Goal: Use online tool/utility: Utilize a website feature to perform a specific function

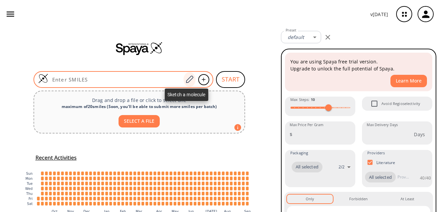
click at [185, 80] on icon at bounding box center [189, 79] width 9 height 9
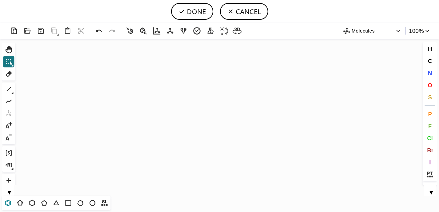
click at [5, 203] on icon at bounding box center [8, 202] width 9 height 9
click at [107, 126] on icon "Created with [PERSON_NAME] 2.3.0" at bounding box center [219, 117] width 403 height 157
click at [79, 204] on icon at bounding box center [80, 202] width 9 height 9
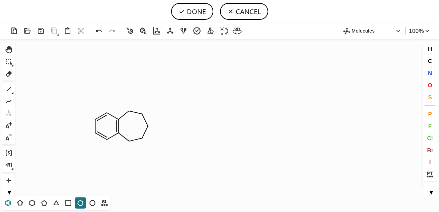
click at [8, 205] on icon at bounding box center [8, 202] width 9 height 9
click at [9, 88] on icon at bounding box center [8, 89] width 9 height 9
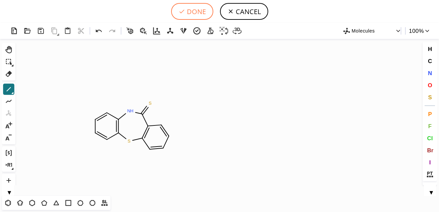
click at [196, 11] on button "DONE" at bounding box center [192, 11] width 42 height 17
type input "C1C=CC2SC3C=CC=CC=3C(=S)NC=2C=1"
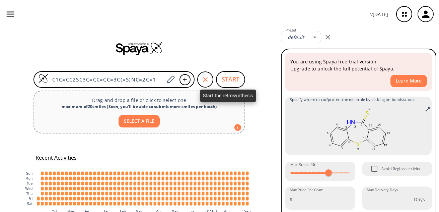
click at [228, 81] on button "START" at bounding box center [230, 79] width 29 height 17
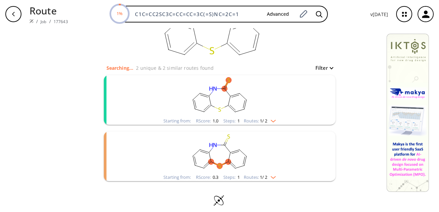
scroll to position [44, 0]
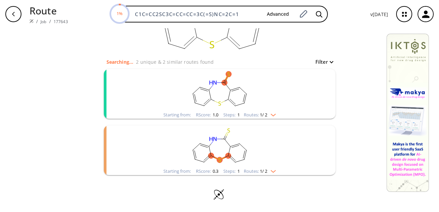
click at [271, 115] on img "clusters" at bounding box center [271, 113] width 9 height 5
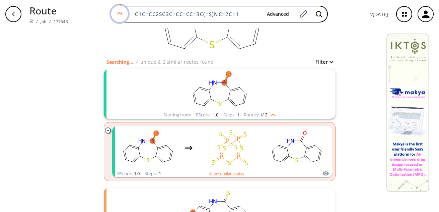
click at [271, 115] on img "clusters" at bounding box center [271, 113] width 9 height 5
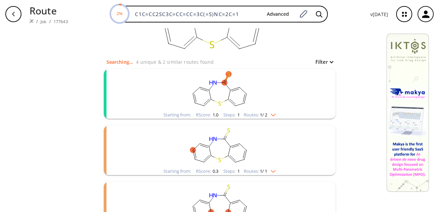
click at [272, 169] on img "clusters" at bounding box center [271, 169] width 9 height 5
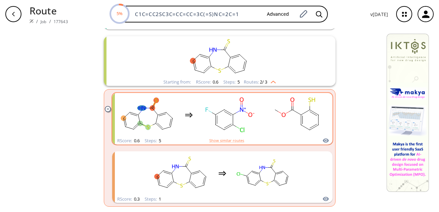
scroll to position [127, 0]
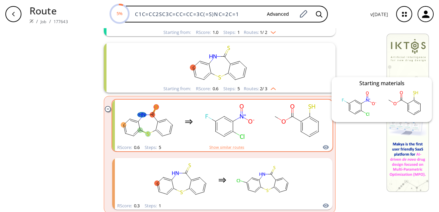
click at [323, 146] on icon "clusters" at bounding box center [326, 147] width 6 height 4
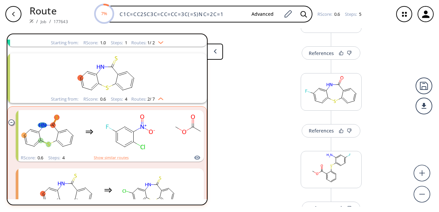
scroll to position [140, 0]
click at [320, 127] on div "References" at bounding box center [321, 129] width 25 height 4
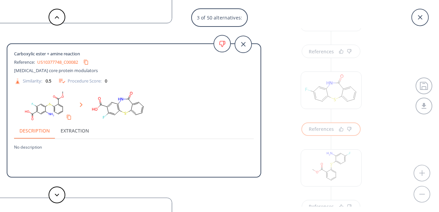
scroll to position [7, 0]
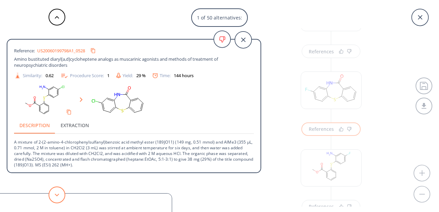
click at [58, 193] on button at bounding box center [57, 194] width 17 height 17
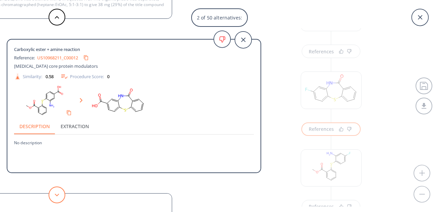
click at [58, 193] on button at bounding box center [57, 194] width 17 height 17
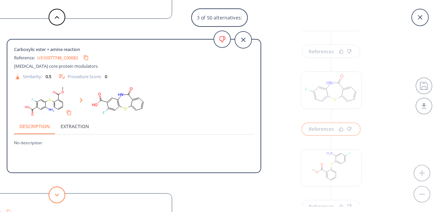
click at [58, 193] on button at bounding box center [57, 194] width 17 height 17
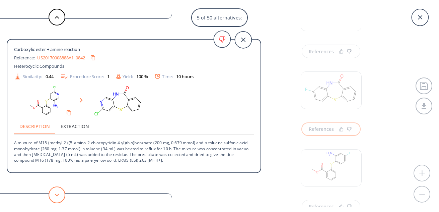
click at [58, 193] on button at bounding box center [57, 194] width 17 height 17
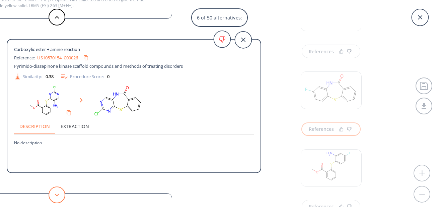
click at [58, 193] on button at bounding box center [57, 194] width 17 height 17
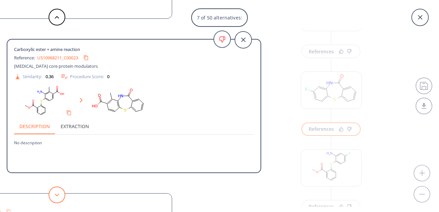
click at [58, 193] on button at bounding box center [57, 194] width 17 height 17
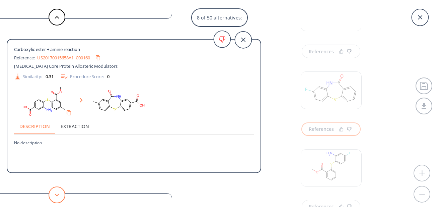
click at [58, 193] on button at bounding box center [57, 194] width 17 height 17
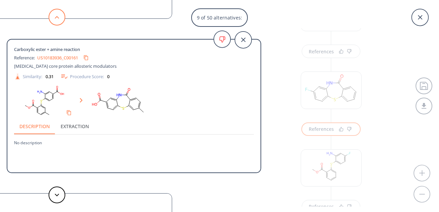
click at [56, 17] on polygon at bounding box center [57, 17] width 4 height 3
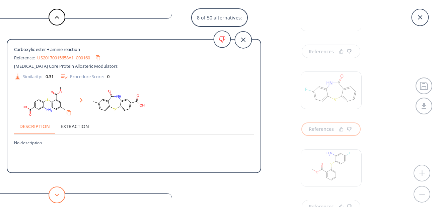
click at [57, 194] on icon at bounding box center [57, 194] width 5 height 3
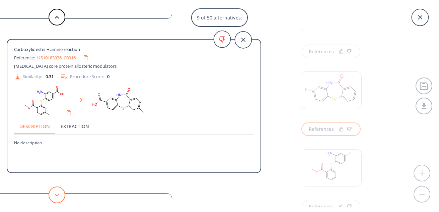
click at [57, 194] on icon at bounding box center [57, 194] width 5 height 3
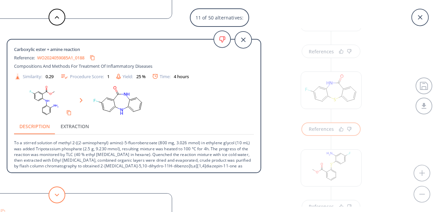
click at [57, 194] on icon at bounding box center [57, 194] width 5 height 3
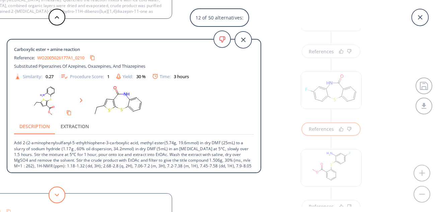
click at [57, 194] on icon at bounding box center [57, 194] width 5 height 3
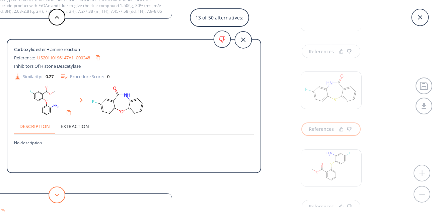
click at [57, 194] on icon at bounding box center [57, 194] width 5 height 3
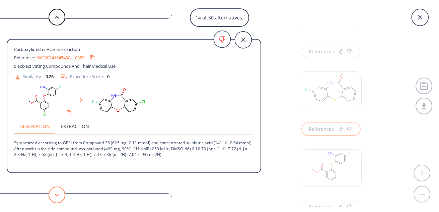
click at [57, 194] on icon at bounding box center [57, 194] width 5 height 3
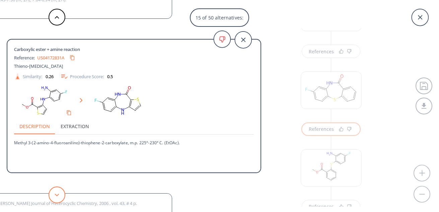
click at [57, 194] on icon at bounding box center [57, 194] width 5 height 3
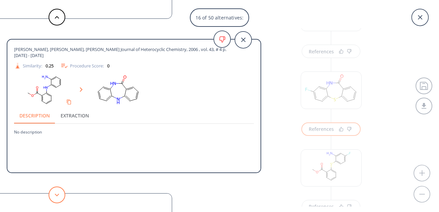
click at [57, 194] on icon at bounding box center [57, 194] width 5 height 3
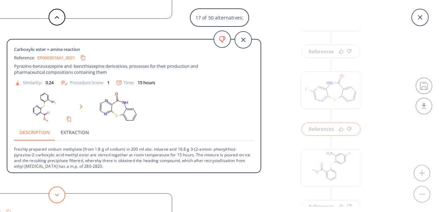
click at [57, 194] on icon at bounding box center [57, 194] width 5 height 3
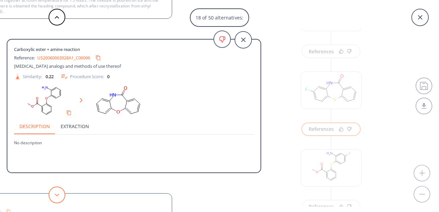
click at [57, 194] on icon at bounding box center [57, 194] width 5 height 3
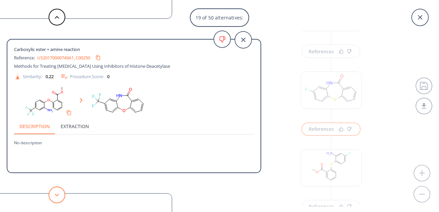
click at [57, 194] on icon at bounding box center [57, 194] width 5 height 3
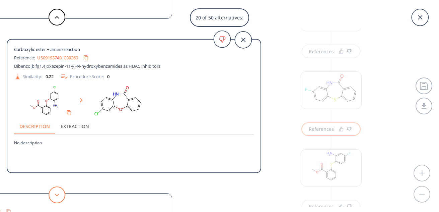
click at [57, 194] on icon at bounding box center [57, 194] width 5 height 3
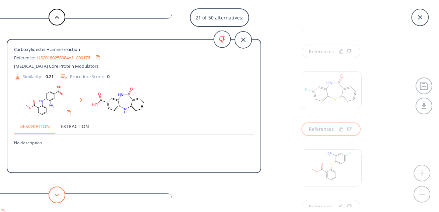
click at [57, 194] on icon at bounding box center [57, 194] width 5 height 3
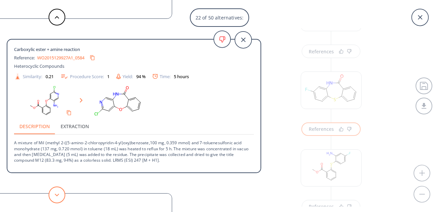
click at [57, 194] on icon at bounding box center [57, 194] width 5 height 3
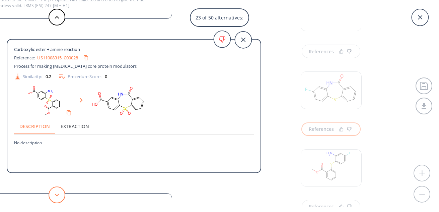
click at [57, 194] on icon at bounding box center [57, 194] width 5 height 3
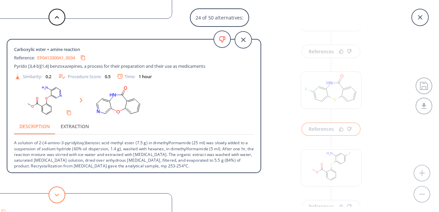
click at [57, 194] on icon at bounding box center [57, 194] width 5 height 3
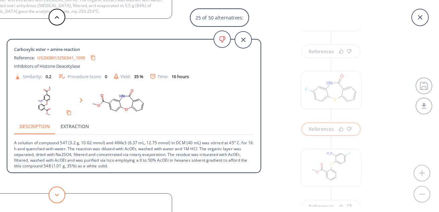
click at [57, 194] on icon at bounding box center [57, 194] width 5 height 3
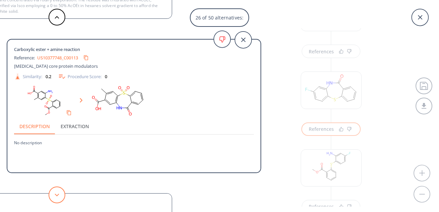
click at [57, 194] on icon at bounding box center [57, 194] width 5 height 3
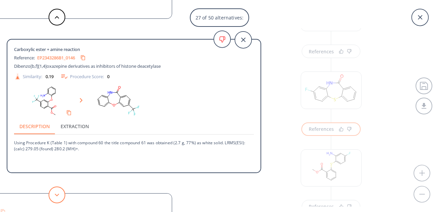
click at [57, 194] on icon at bounding box center [57, 194] width 5 height 3
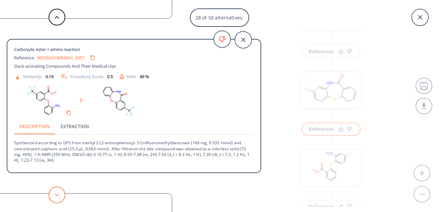
click at [57, 194] on icon at bounding box center [57, 194] width 5 height 3
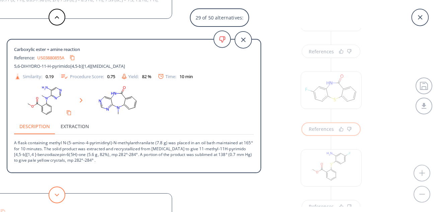
click at [57, 194] on icon at bounding box center [57, 194] width 5 height 3
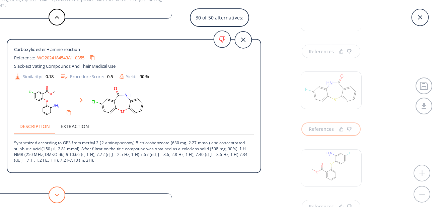
click at [57, 194] on icon at bounding box center [57, 194] width 5 height 3
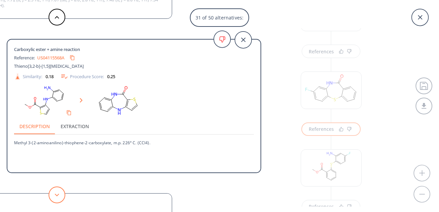
click at [57, 194] on icon at bounding box center [57, 194] width 5 height 3
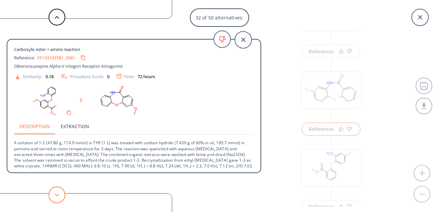
click at [57, 194] on icon at bounding box center [57, 194] width 5 height 3
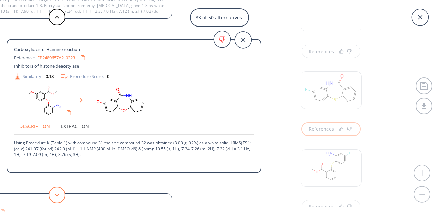
click at [57, 194] on icon at bounding box center [57, 194] width 5 height 3
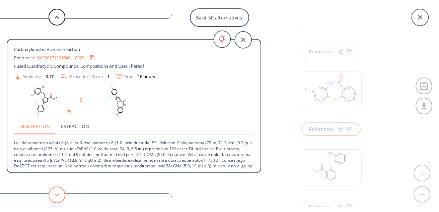
click at [57, 194] on icon at bounding box center [57, 194] width 5 height 3
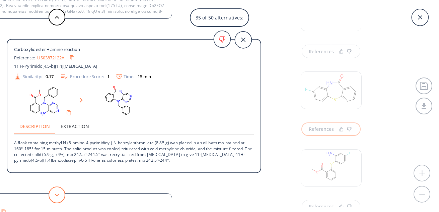
click at [57, 194] on icon at bounding box center [57, 194] width 5 height 3
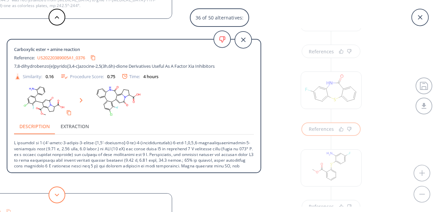
click at [57, 194] on icon at bounding box center [57, 194] width 5 height 3
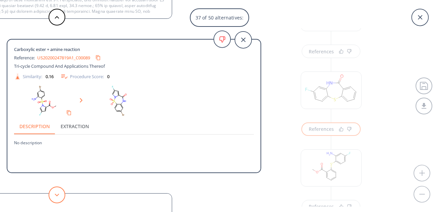
click at [57, 194] on icon at bounding box center [57, 194] width 5 height 3
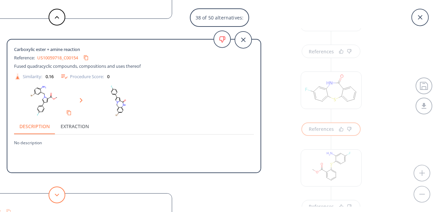
click at [57, 194] on icon at bounding box center [57, 194] width 5 height 3
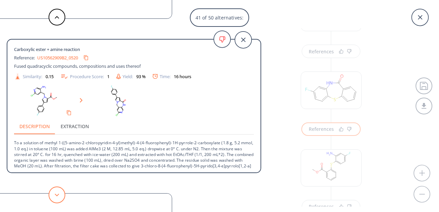
click at [57, 194] on icon at bounding box center [57, 194] width 5 height 3
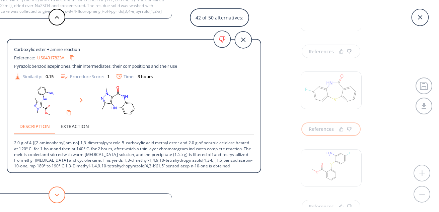
click at [57, 194] on icon at bounding box center [57, 194] width 5 height 3
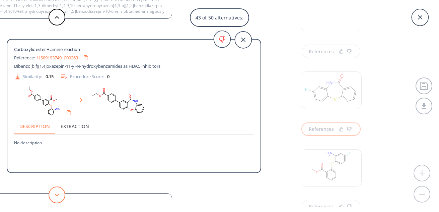
click at [57, 194] on icon at bounding box center [57, 194] width 5 height 3
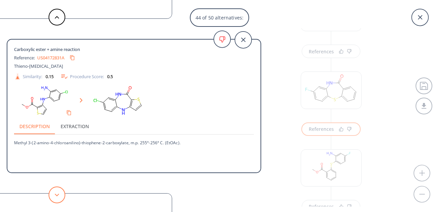
click at [57, 194] on icon at bounding box center [57, 194] width 5 height 3
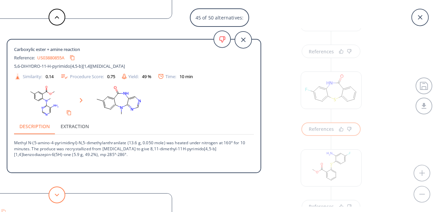
click at [57, 194] on icon at bounding box center [57, 194] width 5 height 3
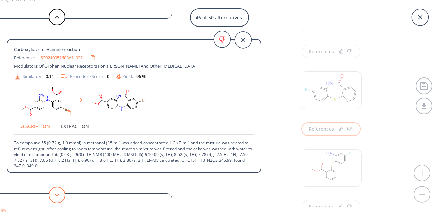
click at [57, 194] on icon at bounding box center [57, 194] width 5 height 3
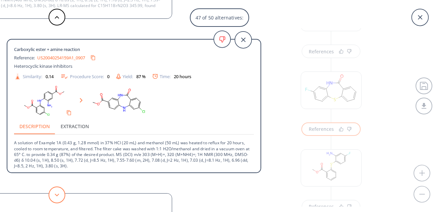
click at [57, 194] on icon at bounding box center [57, 194] width 5 height 3
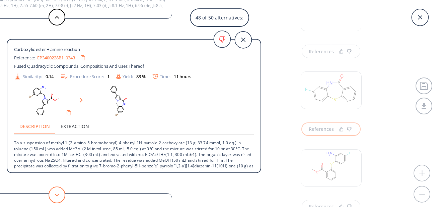
click at [57, 194] on icon at bounding box center [57, 194] width 5 height 3
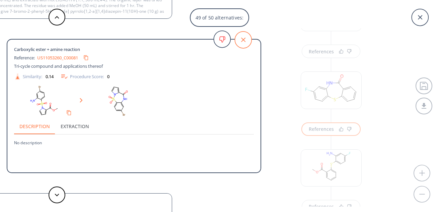
click at [243, 39] on icon at bounding box center [243, 40] width 4 height 4
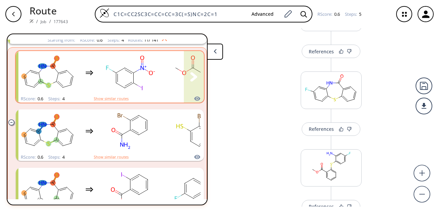
scroll to position [143, 0]
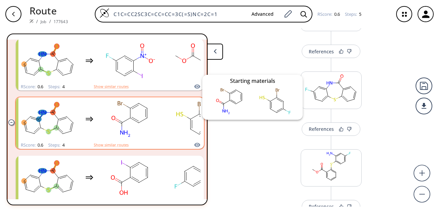
click at [194, 145] on icon "clusters" at bounding box center [197, 144] width 6 height 4
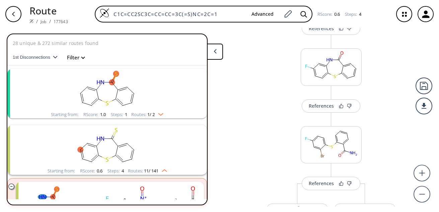
click at [161, 113] on img "clusters" at bounding box center [159, 112] width 9 height 5
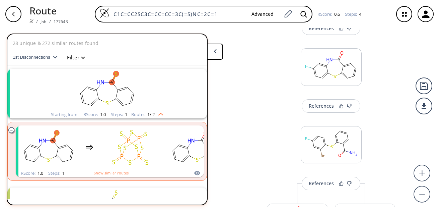
click at [161, 113] on img "clusters" at bounding box center [159, 112] width 9 height 5
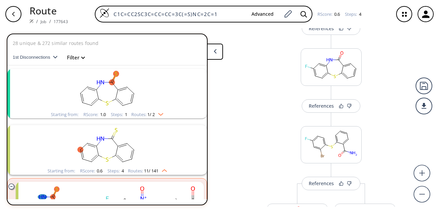
click at [162, 170] on img "clusters" at bounding box center [162, 168] width 9 height 5
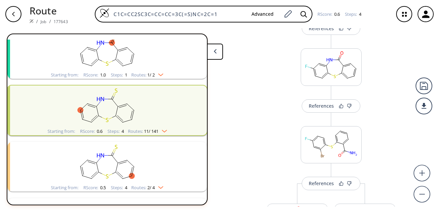
scroll to position [118, 0]
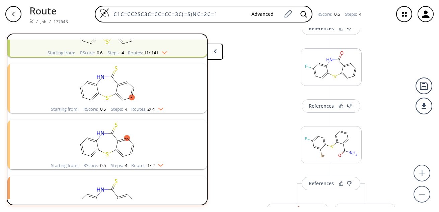
click at [160, 108] on img "clusters" at bounding box center [159, 107] width 9 height 5
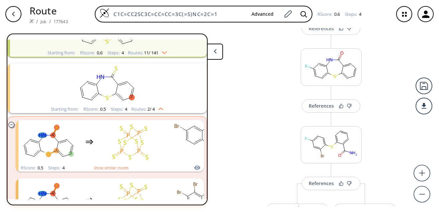
click at [160, 108] on img "clusters" at bounding box center [159, 107] width 9 height 5
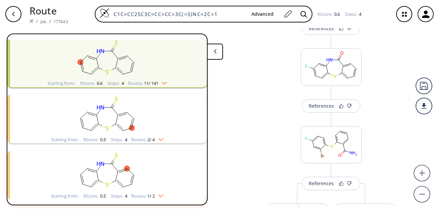
scroll to position [66, 0]
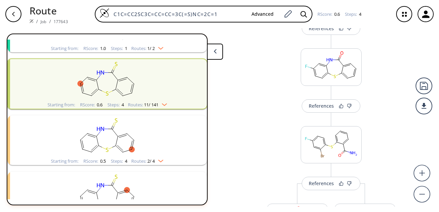
click at [163, 104] on img "clusters" at bounding box center [162, 102] width 9 height 5
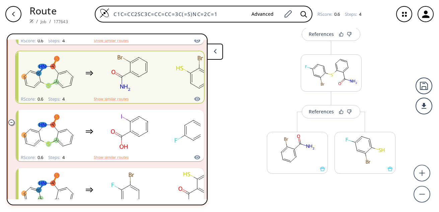
scroll to position [248, 0]
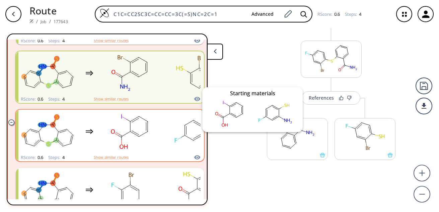
click at [194, 156] on icon "clusters" at bounding box center [197, 157] width 6 height 4
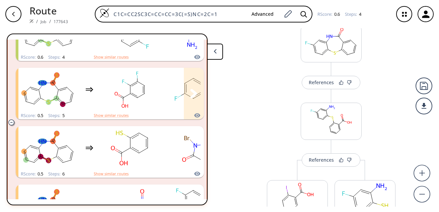
scroll to position [348, 0]
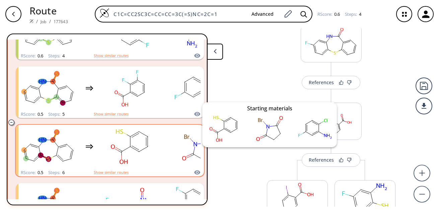
click at [194, 173] on icon "clusters" at bounding box center [197, 172] width 7 height 8
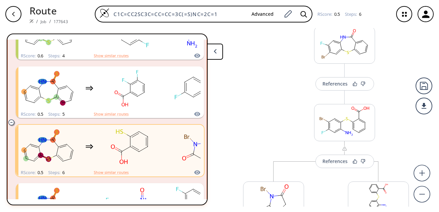
scroll to position [263, 0]
click at [334, 84] on div "References" at bounding box center [335, 83] width 25 height 4
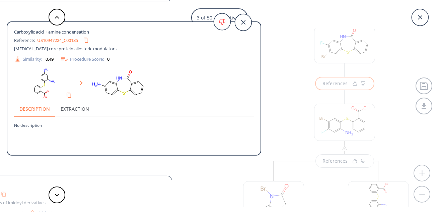
scroll to position [0, 0]
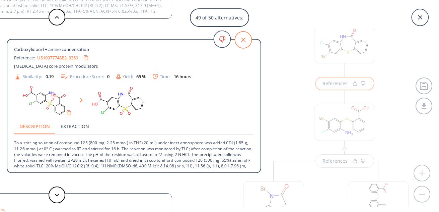
click at [243, 42] on icon at bounding box center [243, 39] width 17 height 17
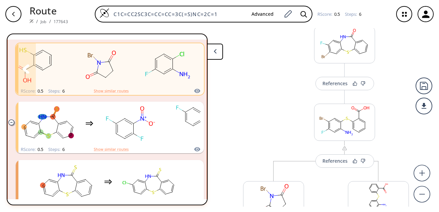
scroll to position [431, 0]
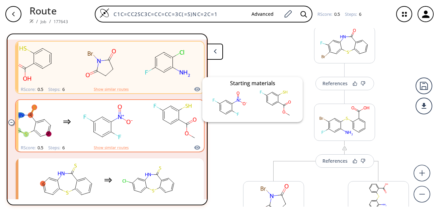
click at [195, 145] on icon "clusters" at bounding box center [197, 147] width 6 height 4
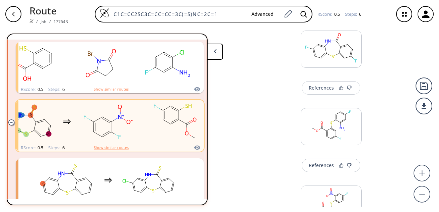
scroll to position [256, 0]
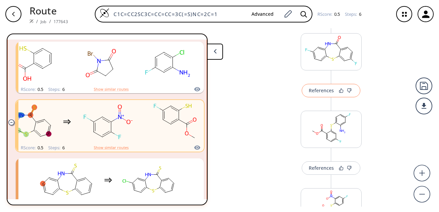
click at [325, 88] on div "References" at bounding box center [321, 90] width 25 height 4
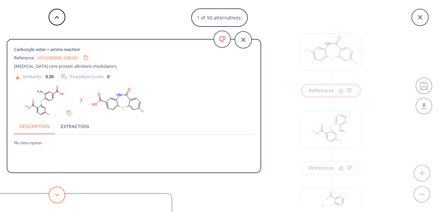
click at [55, 194] on icon at bounding box center [57, 194] width 5 height 3
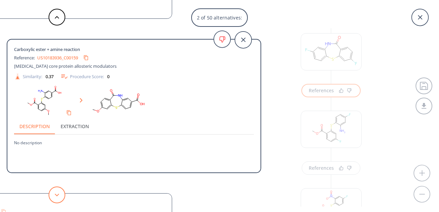
click at [55, 194] on icon at bounding box center [57, 194] width 5 height 3
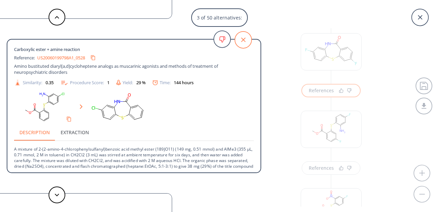
click at [243, 38] on icon at bounding box center [243, 39] width 17 height 17
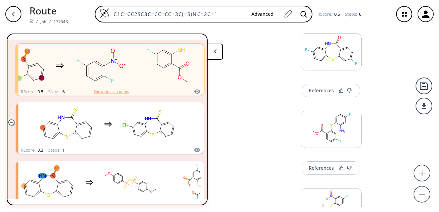
scroll to position [504, 0]
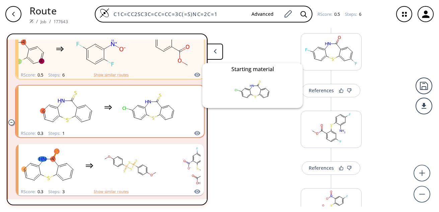
click at [194, 132] on icon "clusters" at bounding box center [197, 133] width 6 height 4
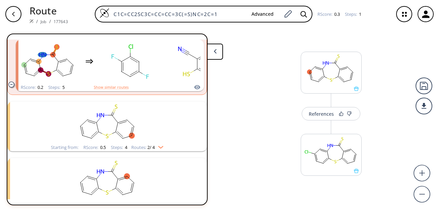
scroll to position [738, 0]
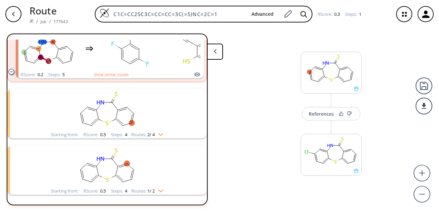
click at [162, 135] on img "clusters" at bounding box center [159, 132] width 9 height 5
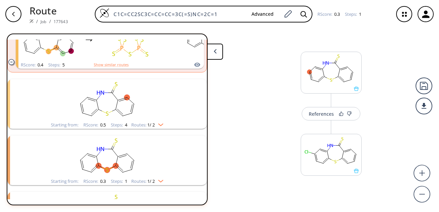
scroll to position [931, 0]
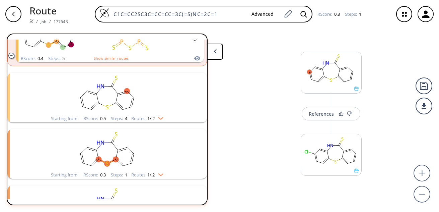
click at [161, 119] on img "clusters" at bounding box center [159, 116] width 9 height 5
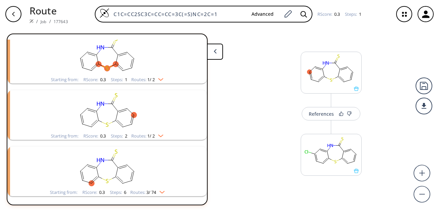
scroll to position [1090, 0]
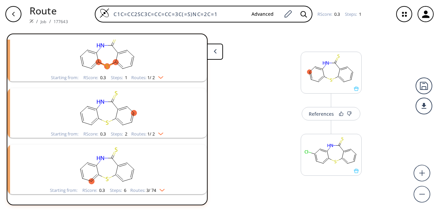
click at [160, 76] on img "clusters" at bounding box center [159, 75] width 9 height 5
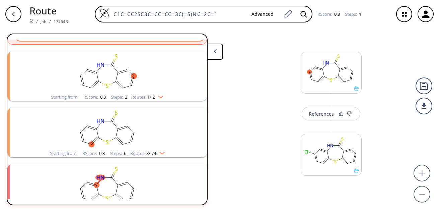
scroll to position [1195, 0]
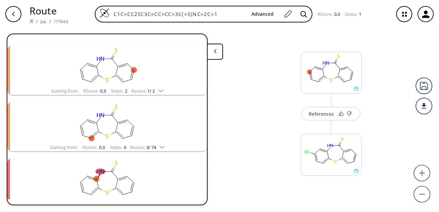
click at [159, 89] on img "clusters" at bounding box center [159, 89] width 9 height 5
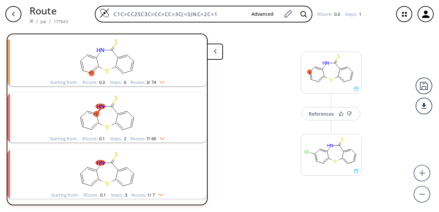
scroll to position [1325, 0]
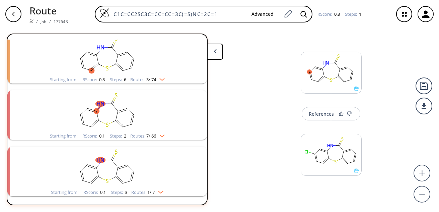
click at [161, 80] on img "clusters" at bounding box center [160, 77] width 9 height 5
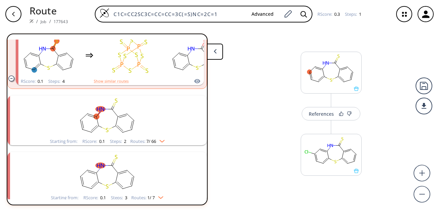
scroll to position [1504, 0]
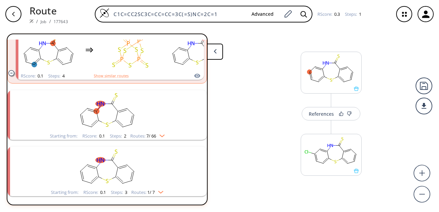
click at [162, 138] on div "Routes: 7 / 66" at bounding box center [147, 136] width 35 height 4
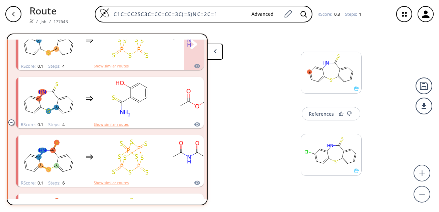
scroll to position [1706, 0]
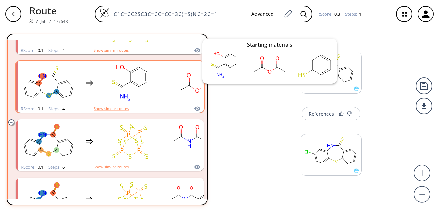
click at [195, 109] on icon "clusters" at bounding box center [197, 108] width 6 height 4
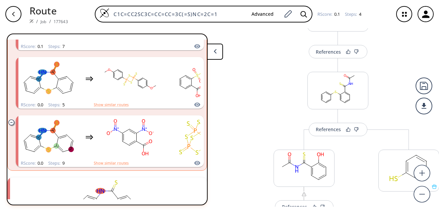
scroll to position [1921, 0]
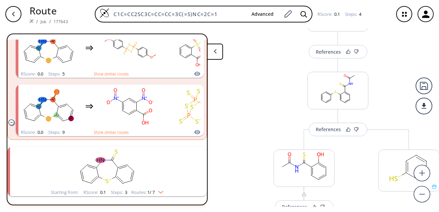
click at [162, 188] on img "clusters" at bounding box center [159, 190] width 9 height 5
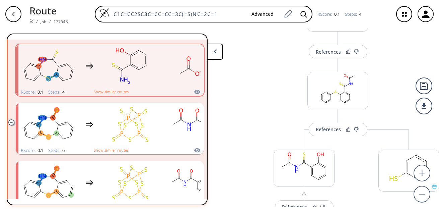
scroll to position [1601, 0]
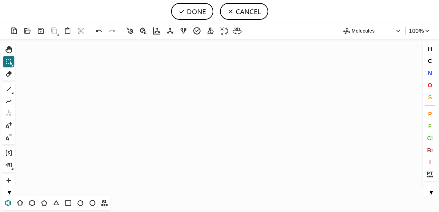
click at [8, 202] on icon at bounding box center [8, 202] width 9 height 9
click at [104, 134] on icon "Created with [PERSON_NAME] 2.3.0" at bounding box center [219, 117] width 403 height 157
click at [80, 202] on icon at bounding box center [80, 202] width 9 height 9
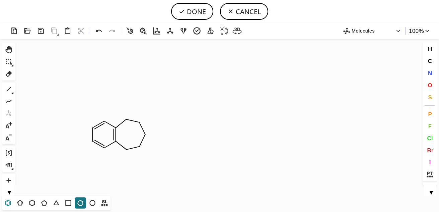
click at [7, 202] on icon at bounding box center [8, 202] width 9 height 9
click at [8, 87] on icon at bounding box center [8, 89] width 9 height 9
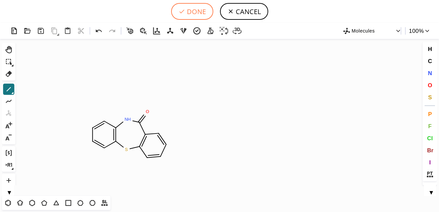
click at [192, 10] on button "DONE" at bounding box center [192, 11] width 42 height 17
type input "C1C=CC2SC3C=CC=CC=3C(=O)NC=2C=1"
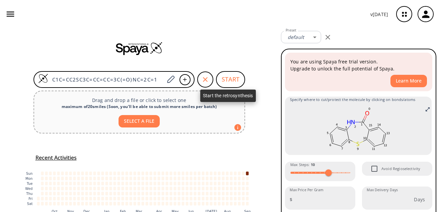
click at [227, 79] on button "START" at bounding box center [230, 79] width 29 height 17
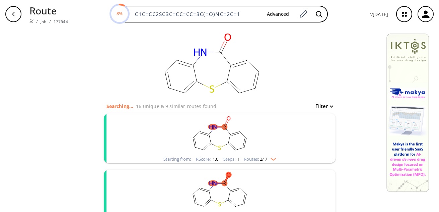
click at [272, 160] on img "clusters" at bounding box center [271, 157] width 9 height 5
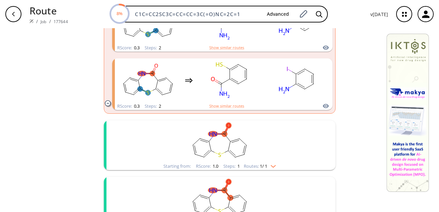
scroll to position [234, 0]
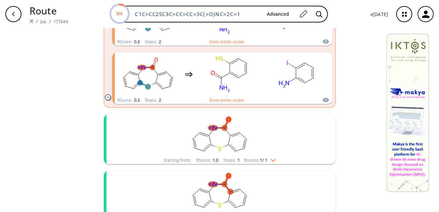
click at [271, 158] on img "clusters" at bounding box center [271, 158] width 9 height 5
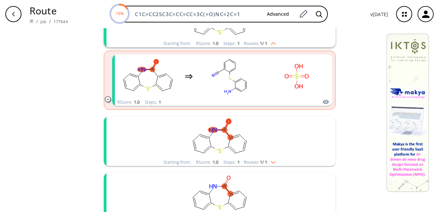
scroll to position [354, 0]
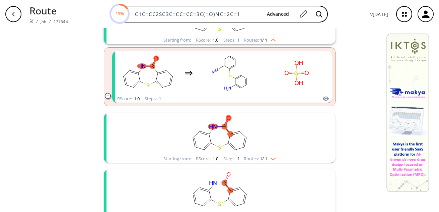
click at [273, 157] on img "clusters" at bounding box center [271, 157] width 9 height 5
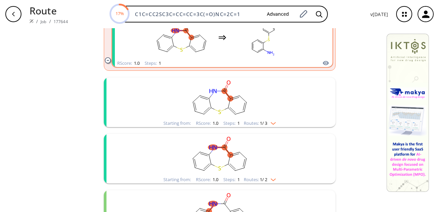
scroll to position [509, 0]
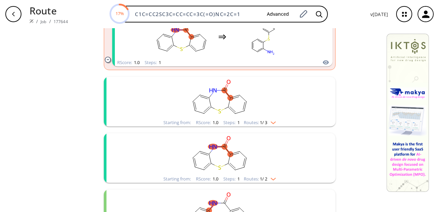
click at [272, 121] on img "clusters" at bounding box center [271, 121] width 9 height 5
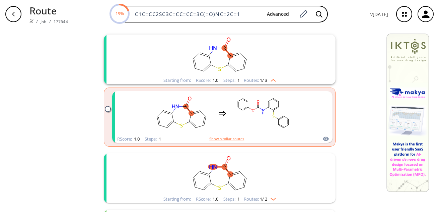
scroll to position [553, 0]
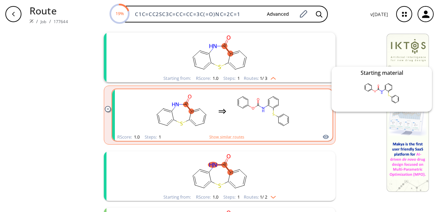
click at [323, 136] on icon "clusters" at bounding box center [326, 137] width 6 height 4
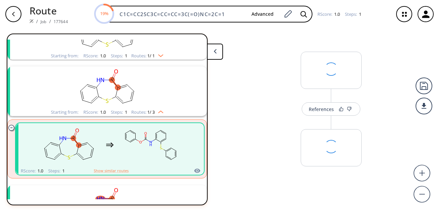
scroll to position [184, 0]
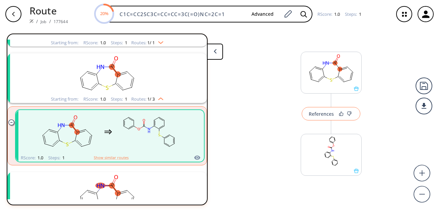
click at [326, 114] on div "References" at bounding box center [321, 114] width 25 height 4
